Goal: Task Accomplishment & Management: Use online tool/utility

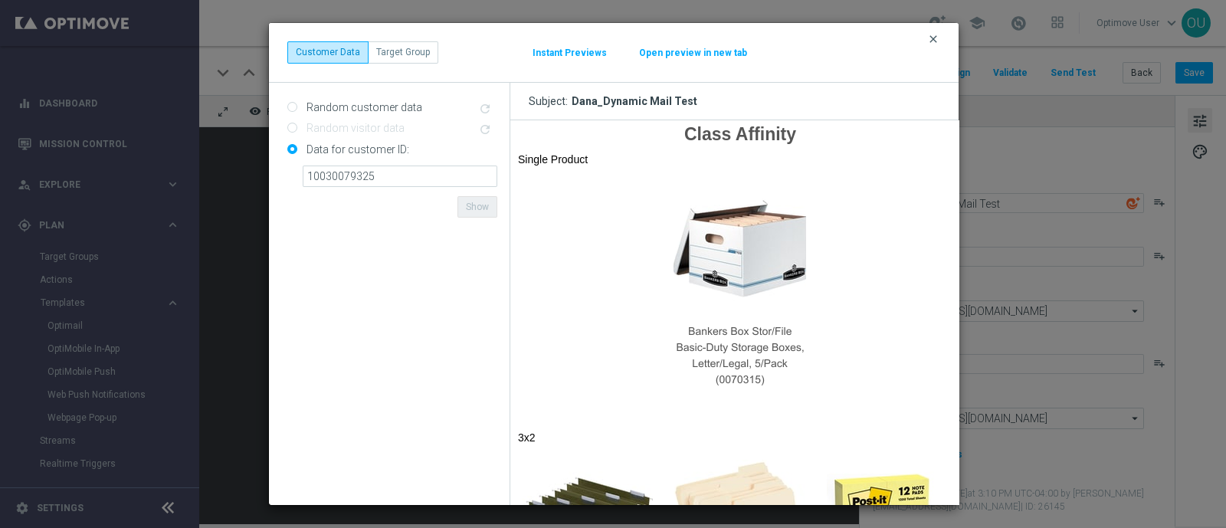
click at [927, 44] on icon "clear" at bounding box center [933, 39] width 12 height 12
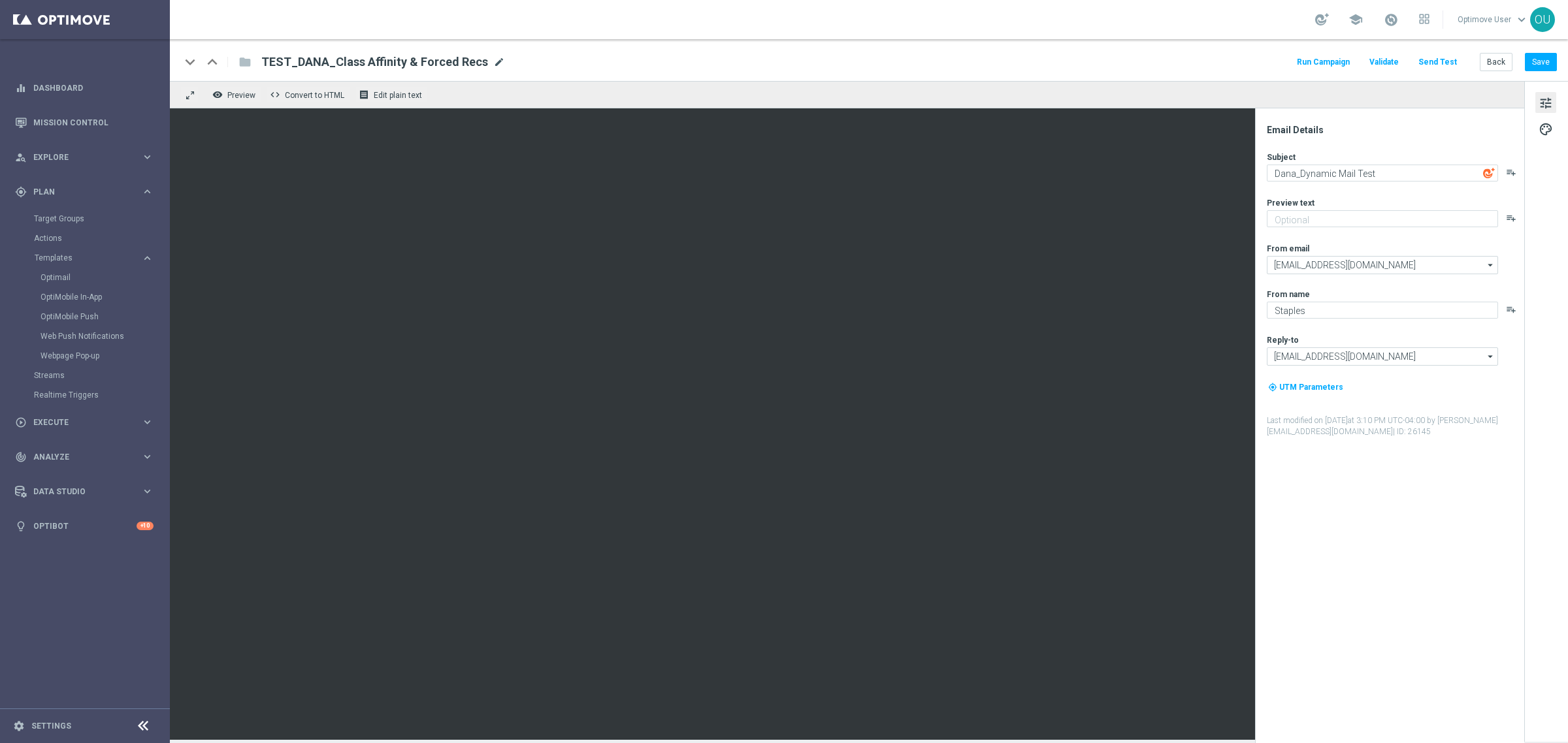
click at [493, 63] on span "mode_edit" at bounding box center [499, 62] width 12 height 12
click at [431, 60] on input "TEST_DANA_Class Affinity & Forced Recs" at bounding box center [423, 62] width 324 height 17
click at [240, 96] on span "Preview" at bounding box center [241, 95] width 28 height 9
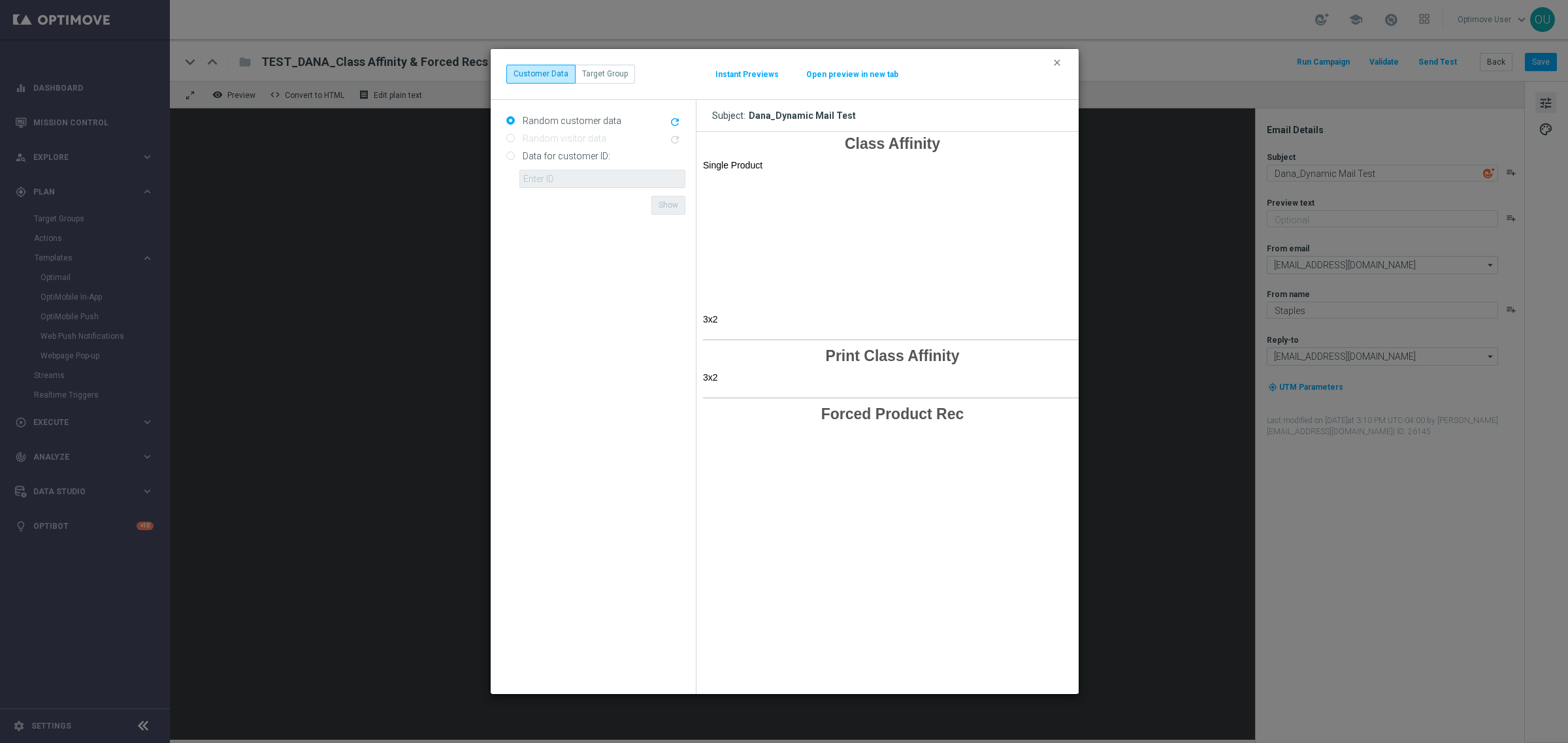
click at [585, 449] on form "Random customer data refresh Random visitor data refresh Data for customer ID: …" at bounding box center [596, 396] width 179 height 573
click at [576, 148] on div "Data for customer ID: ID {{customerId}} not found Show" at bounding box center [596, 167] width 179 height 43
click at [526, 155] on label "Data for customer ID:" at bounding box center [564, 156] width 90 height 12
click at [511, 155] on input "Data for customer ID:" at bounding box center [511, 157] width 9 height 9
radio input "true"
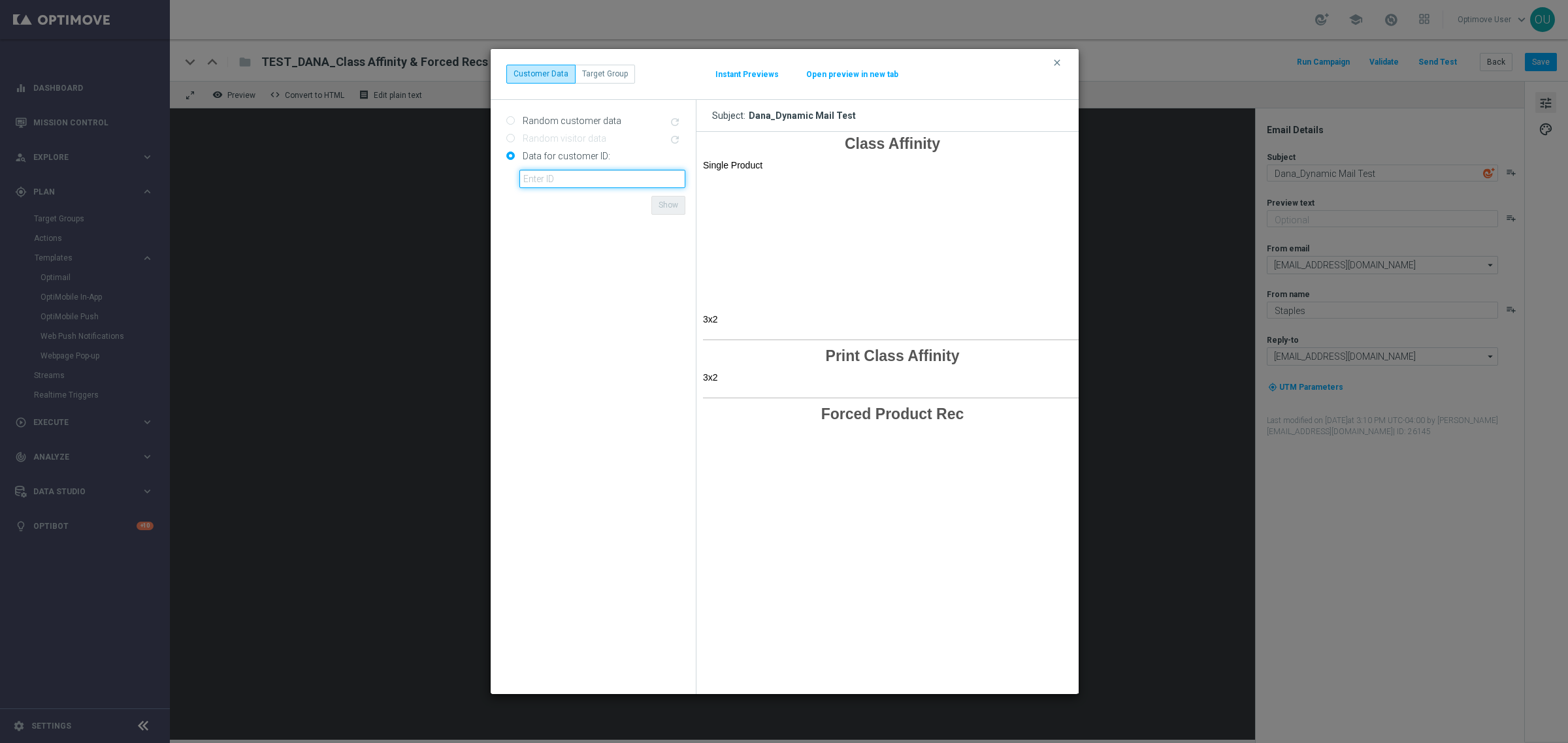
click at [539, 176] on input "text" at bounding box center [602, 178] width 166 height 18
paste input "10000057556"
click at [616, 207] on form "Random customer data refresh Random visitor data refresh Data for customer ID: …" at bounding box center [596, 396] width 179 height 573
click at [663, 207] on button "Show" at bounding box center [668, 204] width 34 height 18
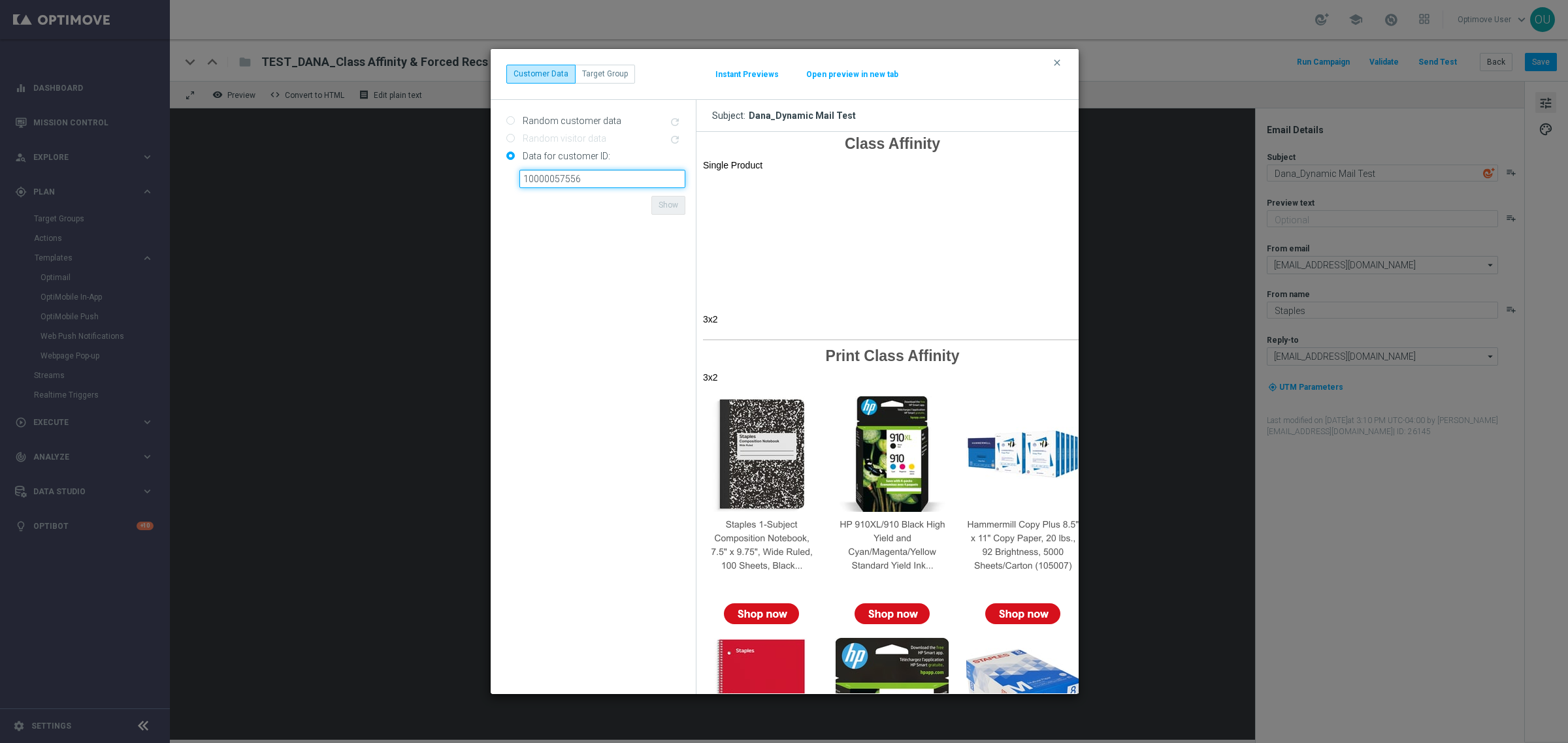
click at [596, 176] on input "10000057556" at bounding box center [602, 178] width 166 height 18
paste input "598301"
type input "10059830156"
click at [612, 196] on form "Random customer data refresh Random visitor data refresh Data for customer ID: …" at bounding box center [596, 396] width 179 height 573
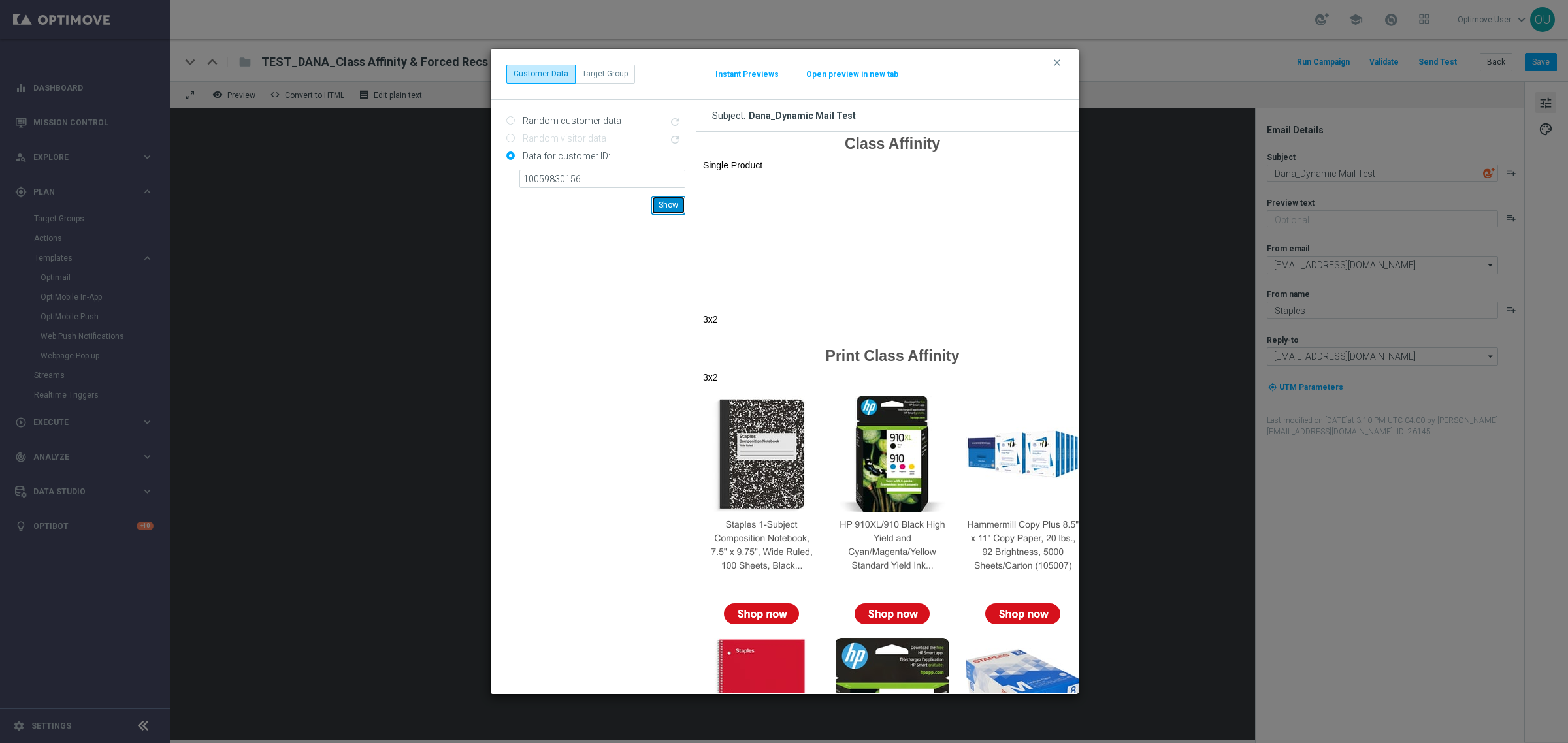
click at [683, 201] on button "Show" at bounding box center [668, 204] width 34 height 18
